Goal: Find specific page/section: Find specific page/section

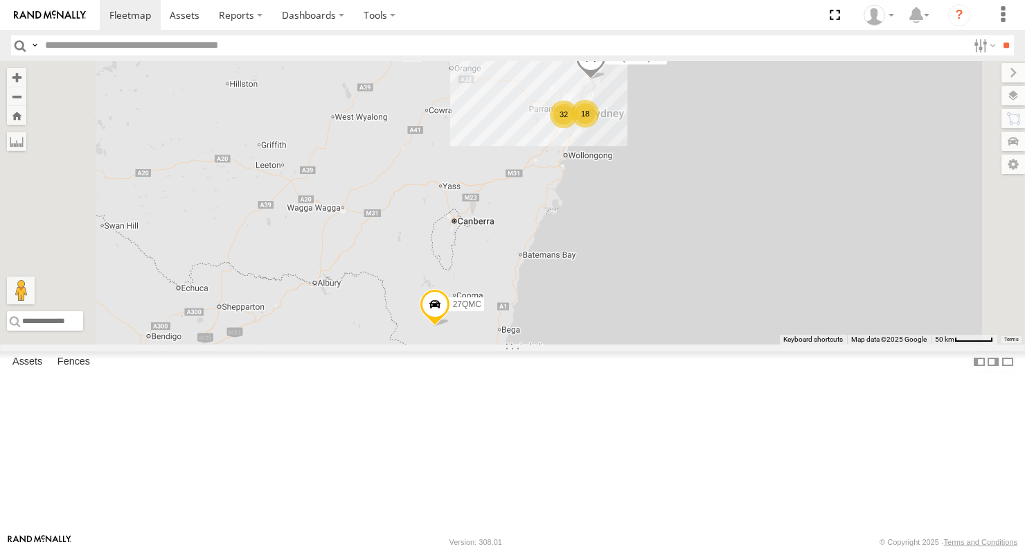
click at [0, 0] on div "28 QMC [PERSON_NAME]" at bounding box center [0, 0] width 0 height 0
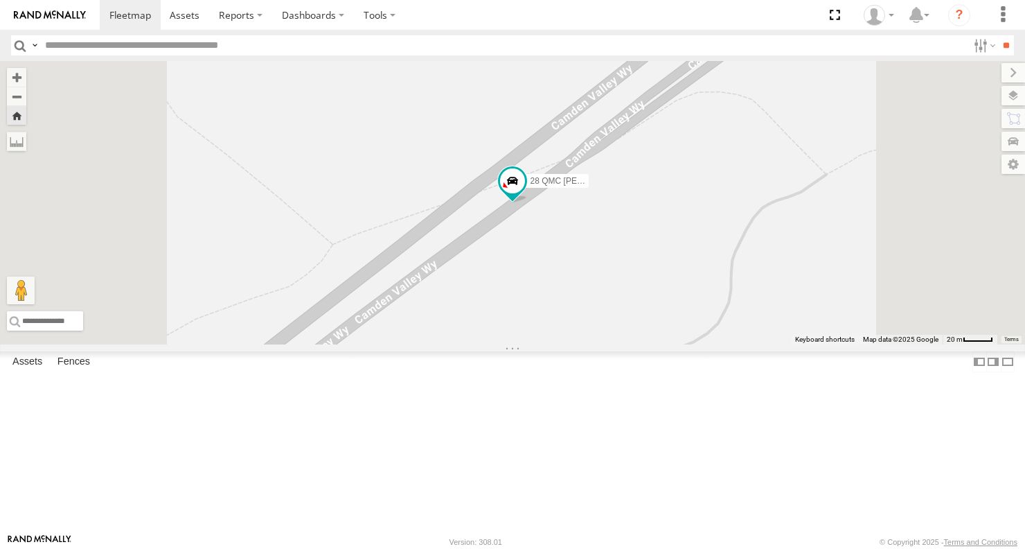
click at [0, 0] on span "Asset" at bounding box center [0, 0] width 0 height 0
click at [0, 0] on div "02 Jordan" at bounding box center [0, 0] width 0 height 0
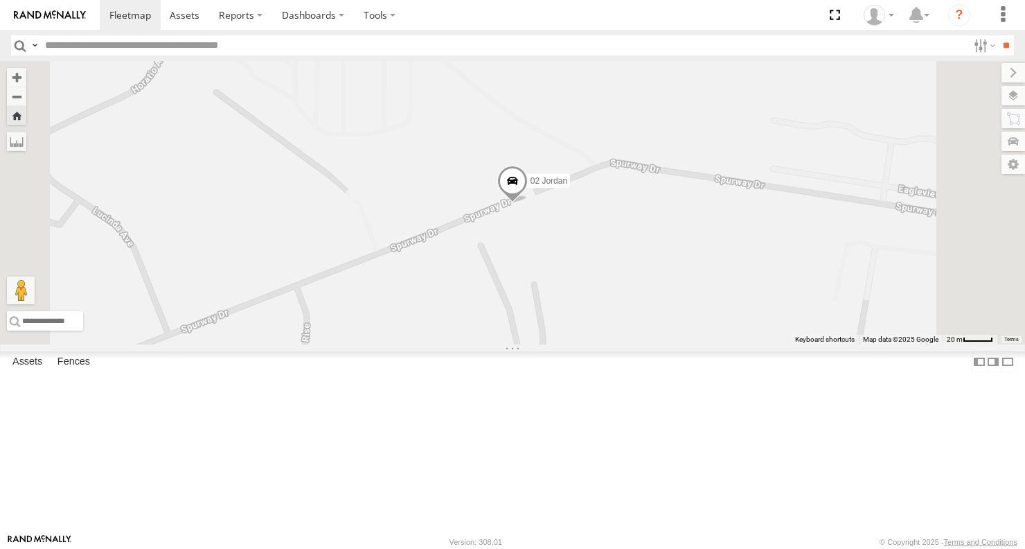
click at [0, 0] on div "03 [PERSON_NAME]" at bounding box center [0, 0] width 0 height 0
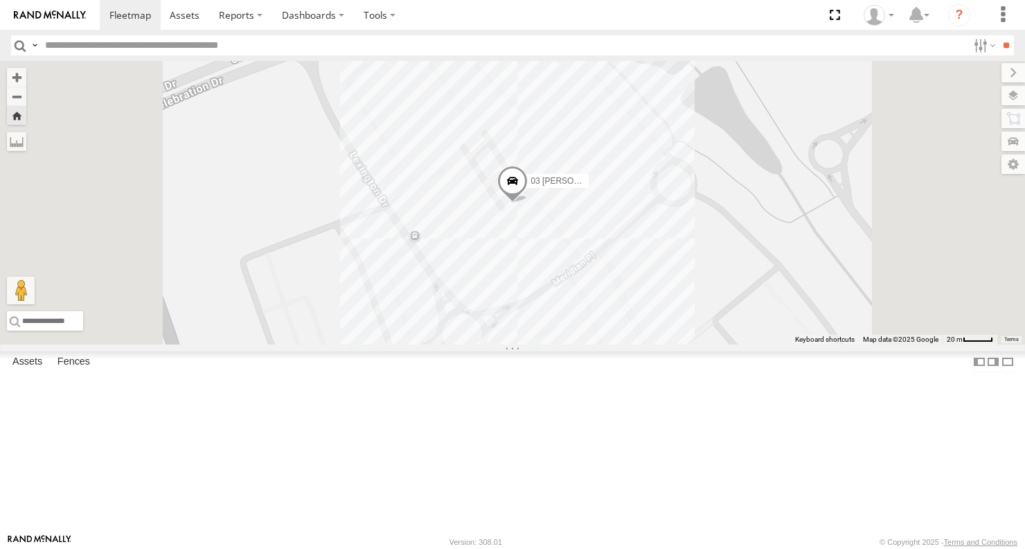
click at [0, 0] on div "Vehicles-Light" at bounding box center [0, 0] width 0 height 0
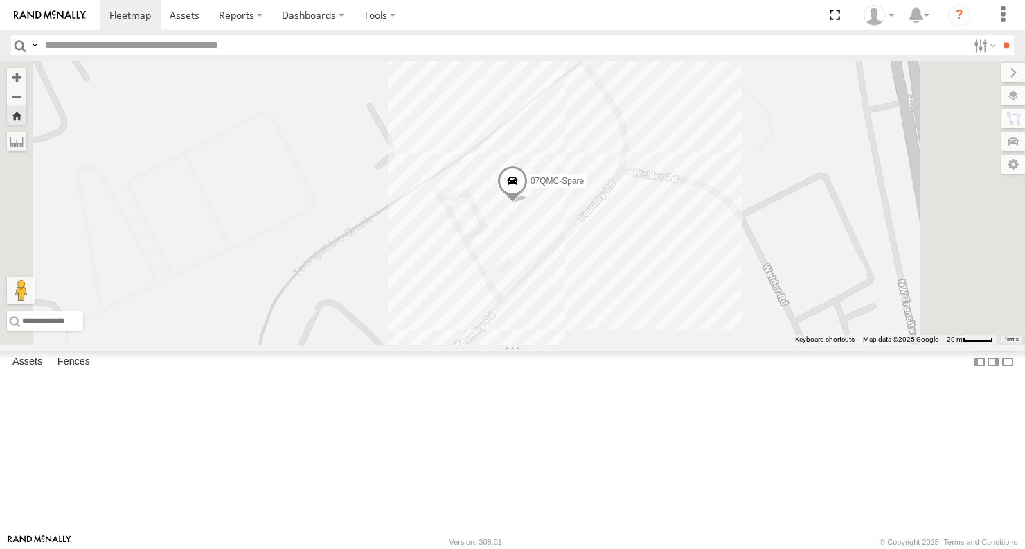
scroll to position [1178, 0]
click at [0, 0] on div "23QMC [PERSON_NAME]" at bounding box center [0, 0] width 0 height 0
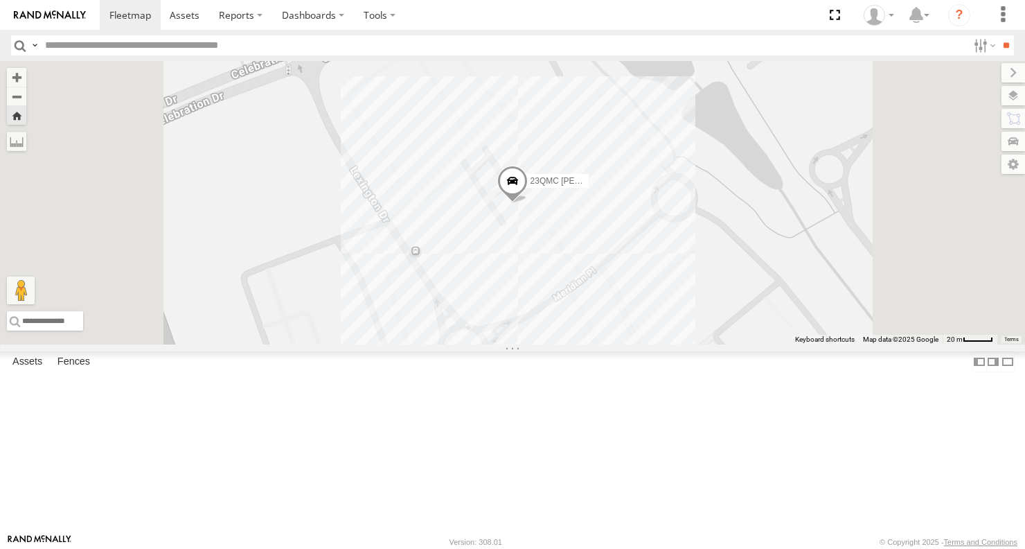
scroll to position [693, 0]
click at [0, 0] on div "01 [PERSON_NAME]" at bounding box center [0, 0] width 0 height 0
click at [0, 0] on div "02 Jordan Portfolio Mgrs" at bounding box center [0, 0] width 0 height 0
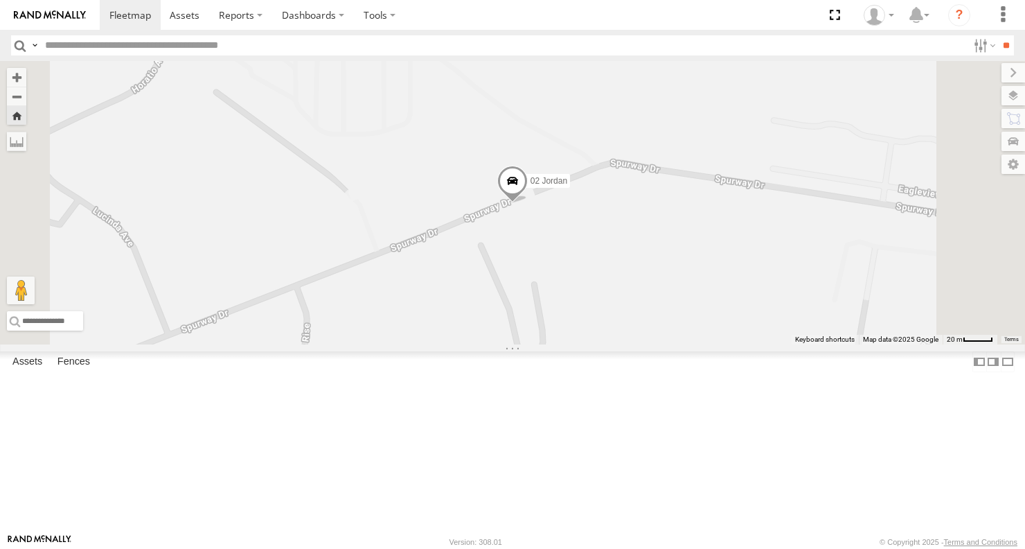
scroll to position [1385, 0]
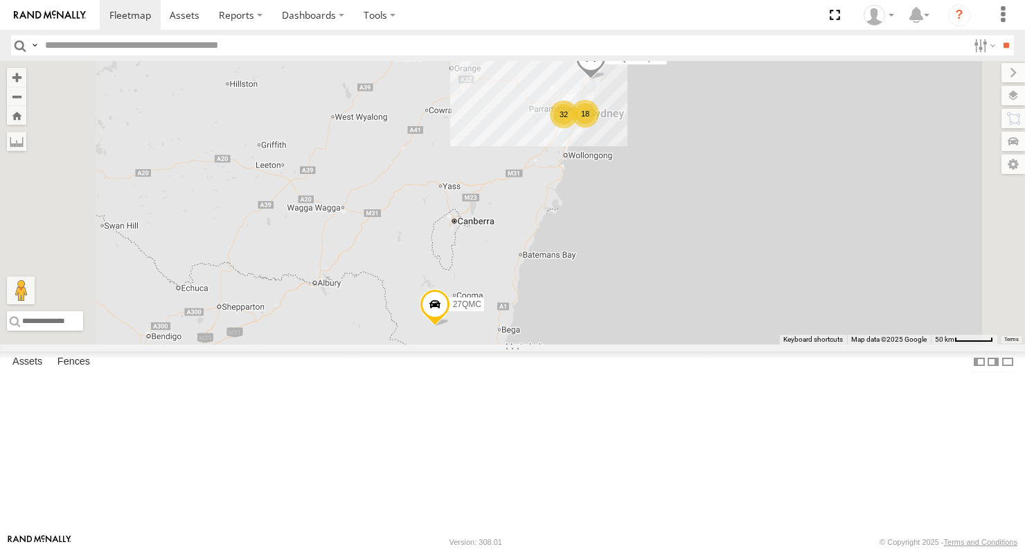
click at [0, 0] on span "Asset" at bounding box center [0, 0] width 0 height 0
click at [0, 0] on div "Portfolio Mgrs" at bounding box center [0, 0] width 0 height 0
